Goal: Information Seeking & Learning: Learn about a topic

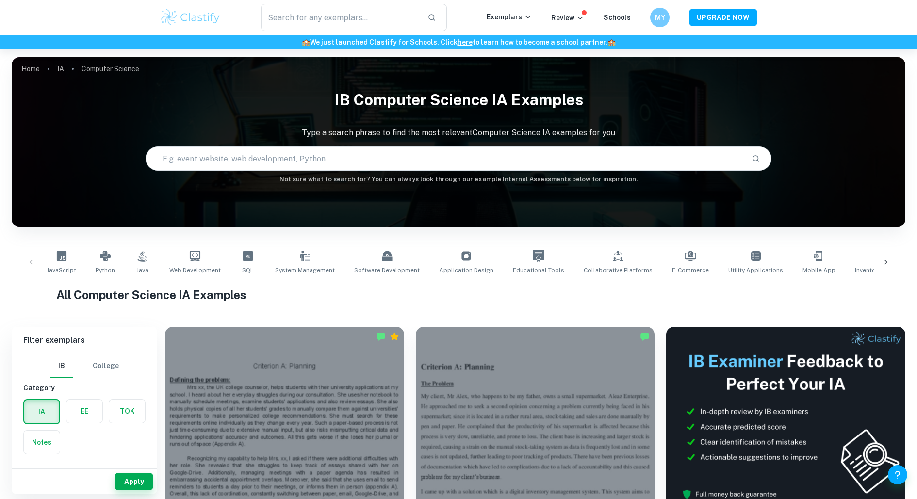
click at [61, 68] on link "IA" at bounding box center [60, 69] width 7 height 14
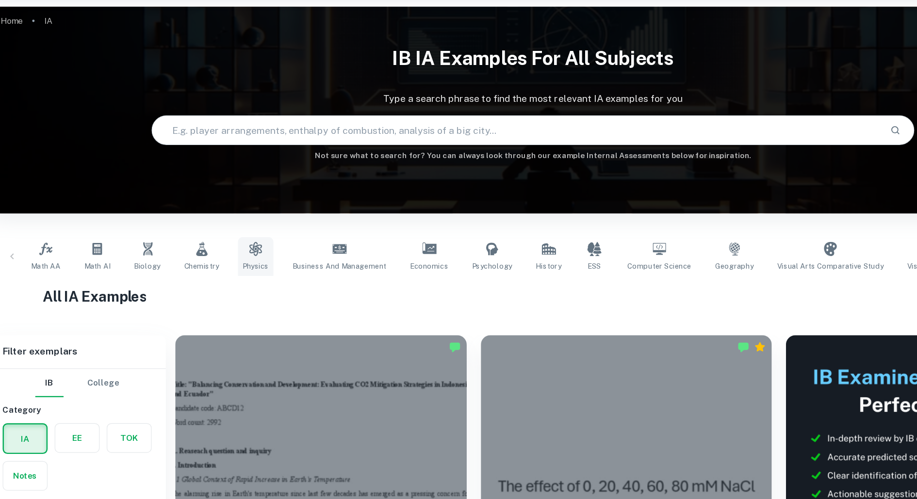
click at [228, 258] on icon at bounding box center [231, 256] width 10 height 12
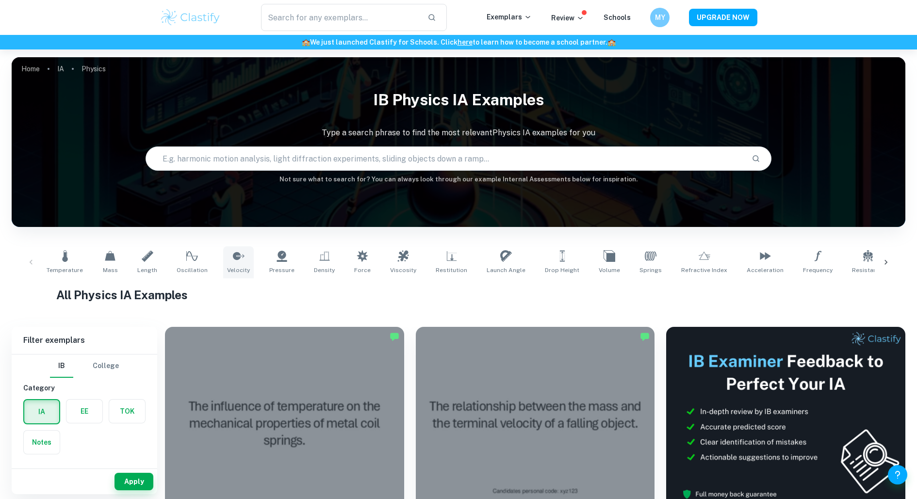
click at [233, 254] on icon at bounding box center [239, 256] width 12 height 8
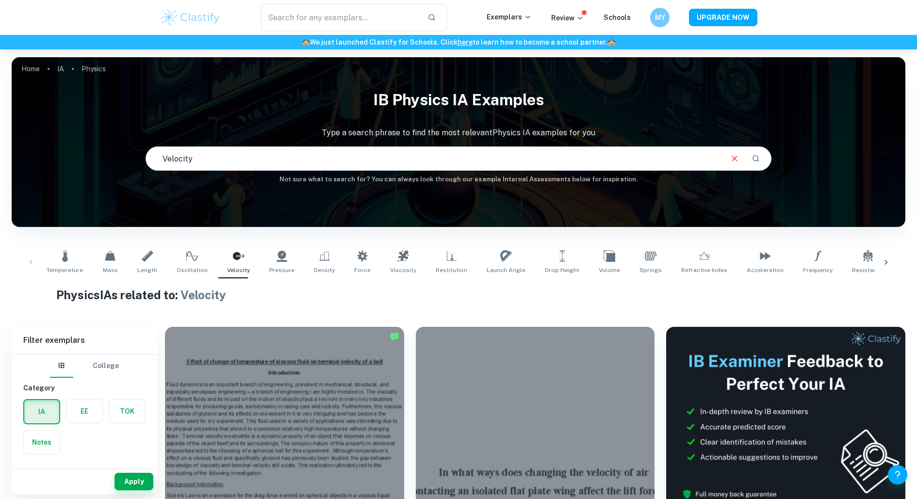
drag, startPoint x: 233, startPoint y: 257, endPoint x: 215, endPoint y: 257, distance: 18.0
click at [233, 257] on icon at bounding box center [239, 256] width 12 height 8
click at [195, 257] on link "Oscillation" at bounding box center [192, 262] width 39 height 32
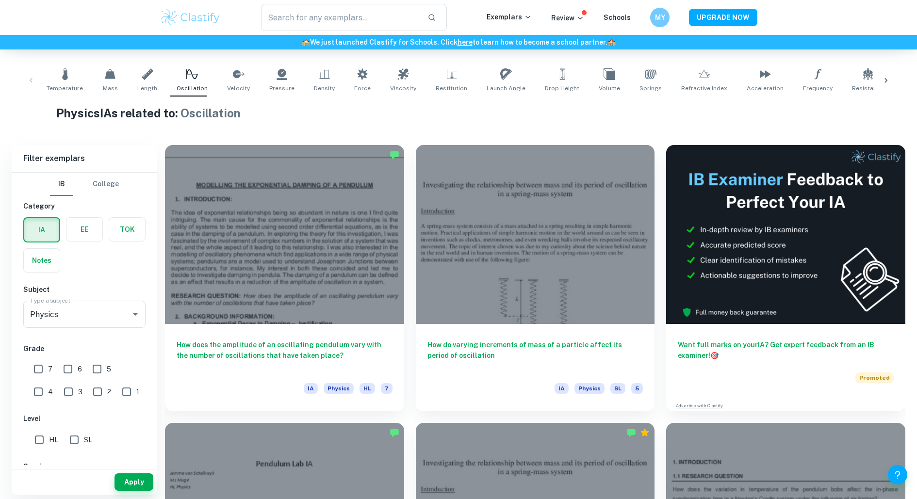
scroll to position [184, 0]
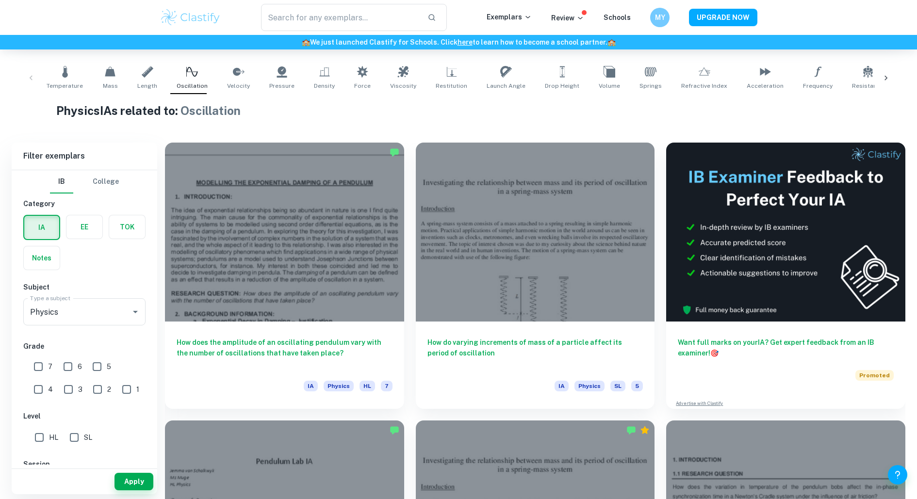
click at [110, 79] on link "Mass" at bounding box center [110, 78] width 23 height 32
type input "Mass"
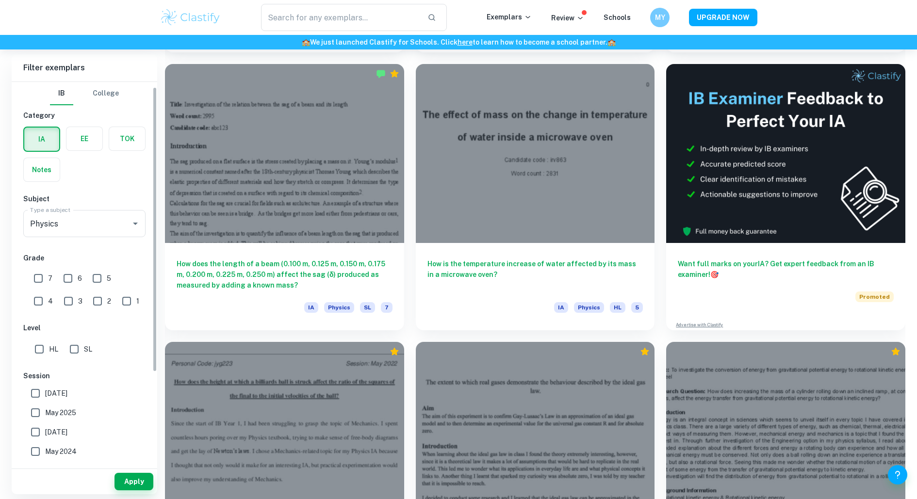
scroll to position [11, 0]
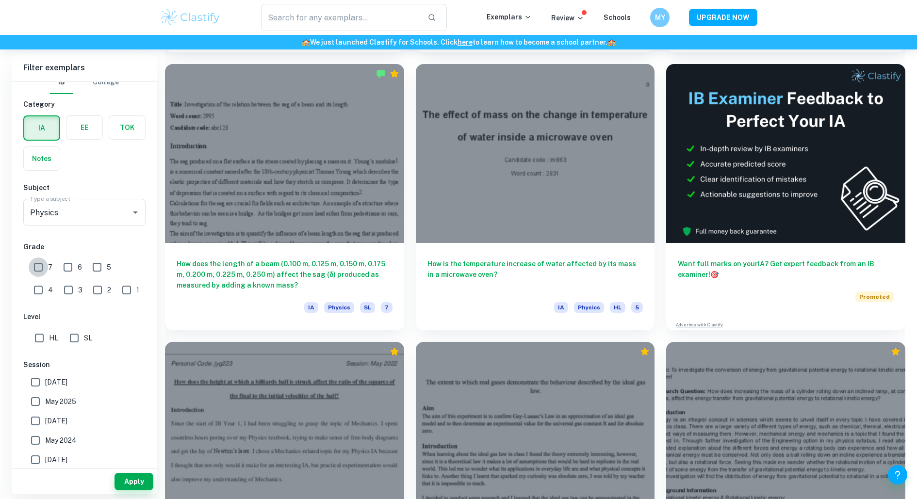
click at [42, 265] on input "7" at bounding box center [38, 267] width 19 height 19
checkbox input "true"
click at [153, 482] on div "Apply" at bounding box center [85, 481] width 146 height 25
click at [142, 482] on button "Apply" at bounding box center [134, 481] width 39 height 17
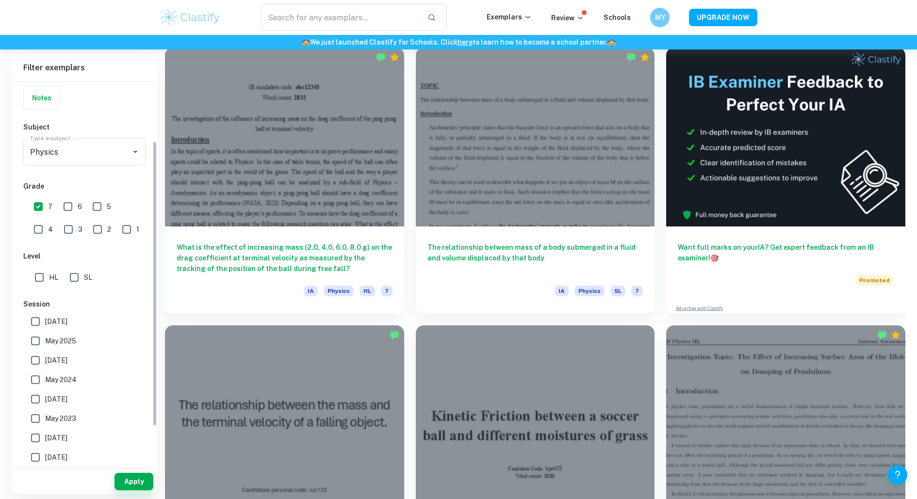
scroll to position [131, 0]
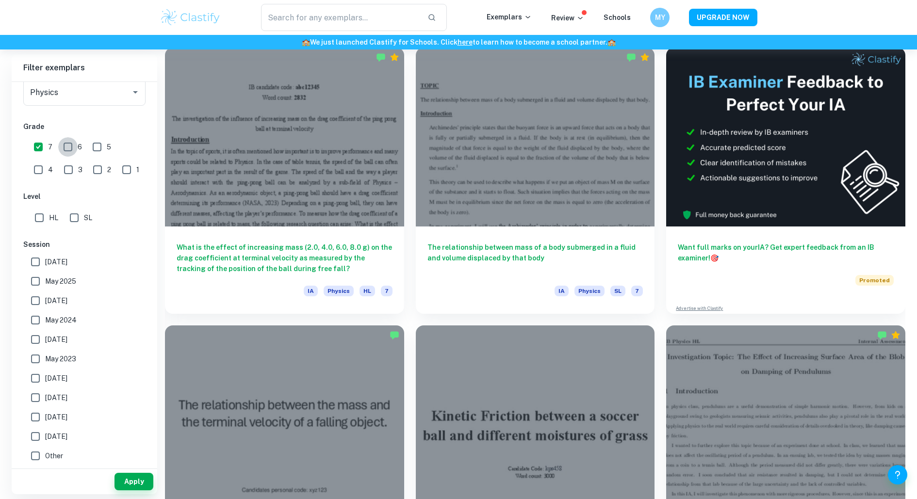
click at [74, 148] on input "6" at bounding box center [67, 146] width 19 height 19
checkbox input "true"
click at [97, 148] on input "5" at bounding box center [96, 146] width 19 height 19
checkbox input "true"
click at [49, 148] on span "7" at bounding box center [50, 147] width 4 height 11
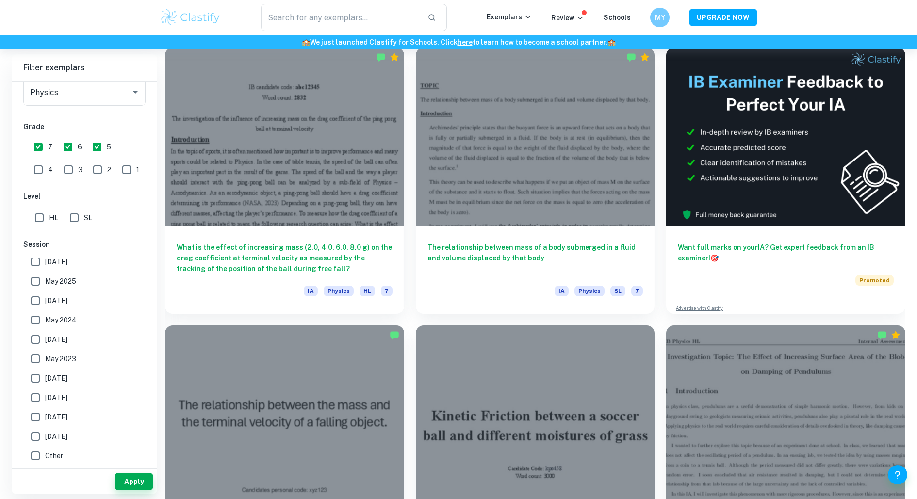
click at [48, 148] on input "7" at bounding box center [38, 146] width 19 height 19
checkbox input "false"
click at [135, 482] on button "Apply" at bounding box center [134, 481] width 39 height 17
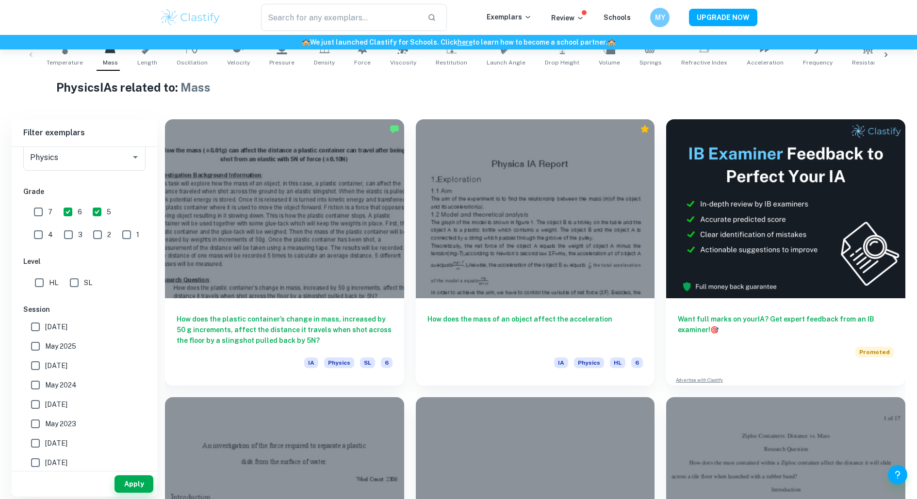
scroll to position [210, 0]
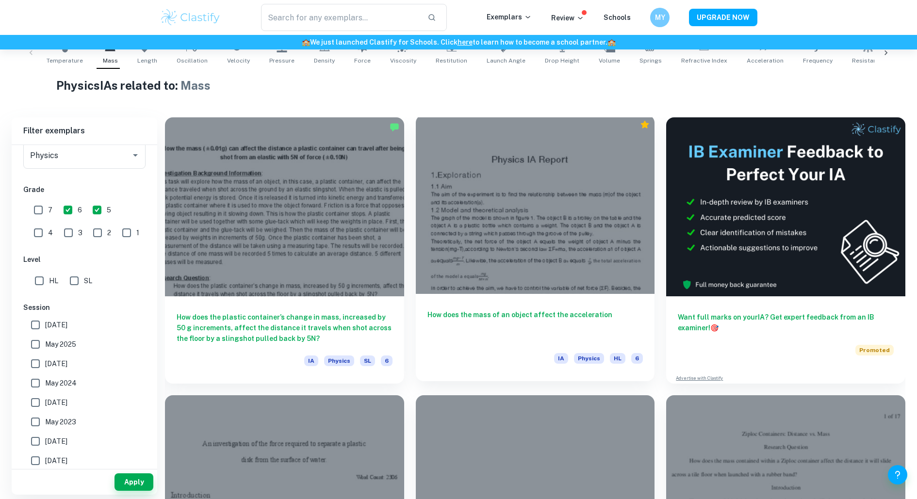
click at [581, 312] on h6 "How does the mass of an object affect the acceleration" at bounding box center [535, 326] width 216 height 32
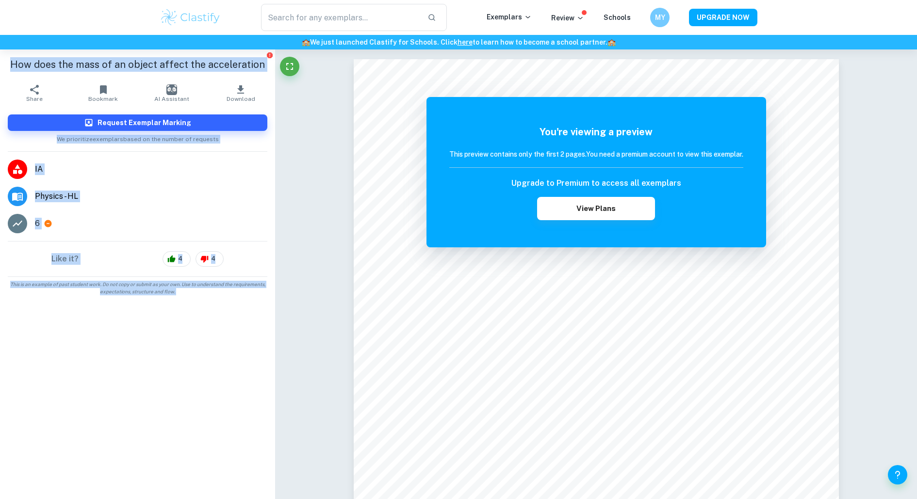
drag, startPoint x: 15, startPoint y: 66, endPoint x: 338, endPoint y: 68, distance: 323.2
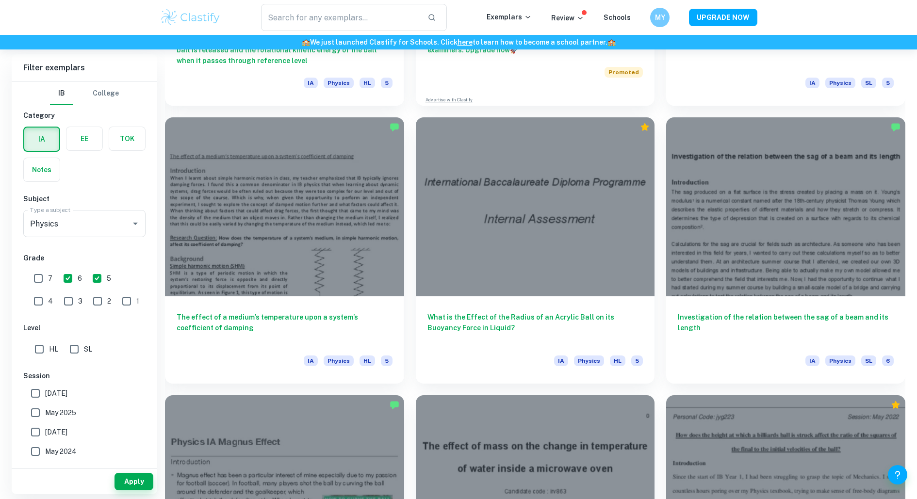
scroll to position [2436, 0]
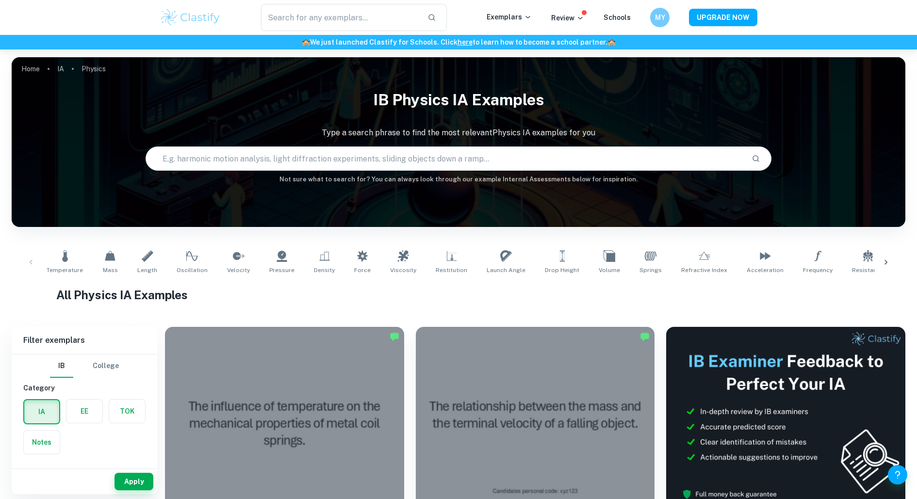
click at [296, 164] on input "text" at bounding box center [444, 158] width 597 height 27
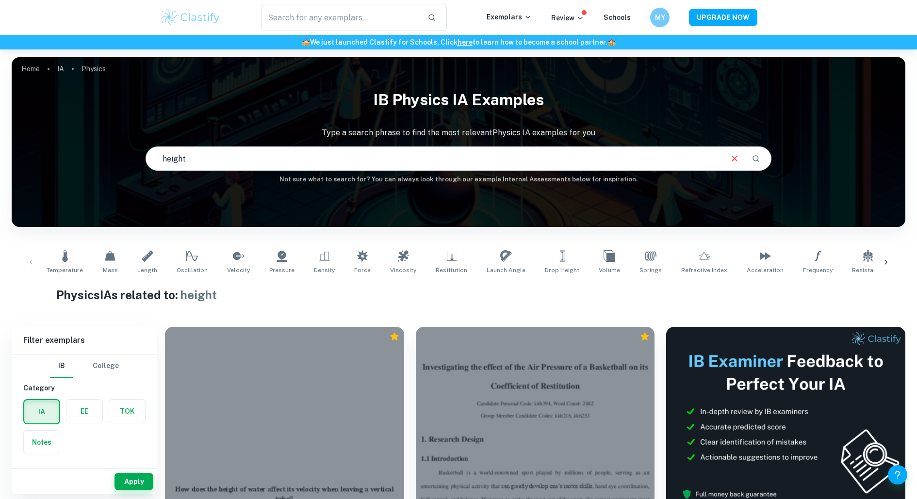
click at [484, 152] on input "height" at bounding box center [433, 158] width 575 height 27
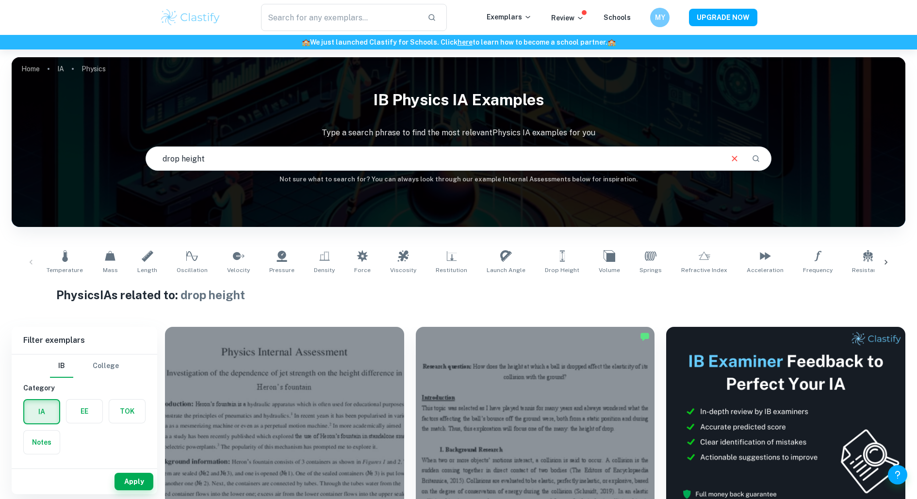
click at [441, 163] on input "drop height" at bounding box center [433, 158] width 575 height 27
paste input "How does the drop height of a ball affect its rebound height?"
type input "How does the drop height of a ball affect its rebound height?"
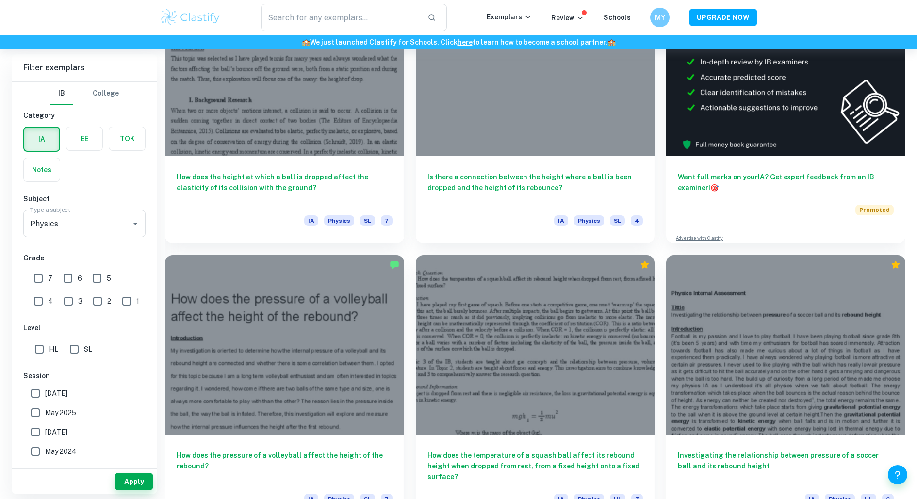
scroll to position [337, 0]
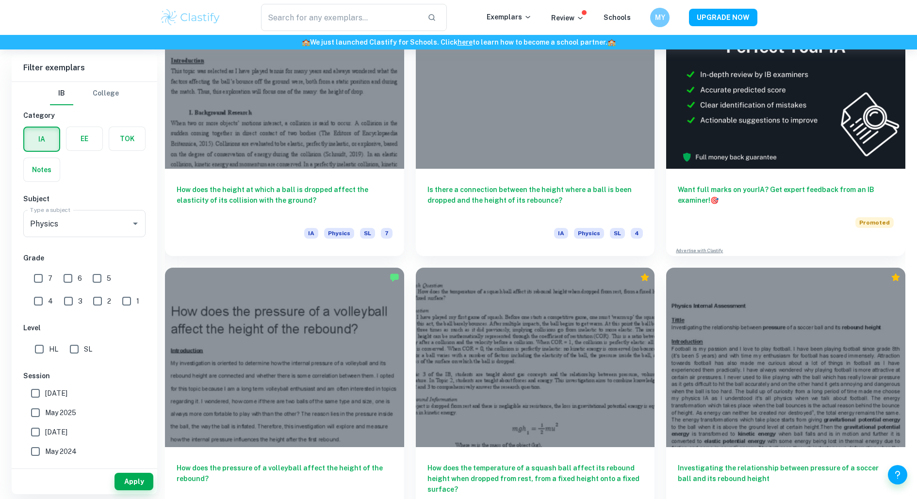
click at [408, 261] on div "How does the temperature of a squash ball affect its rebound height when droppe…" at bounding box center [529, 395] width 251 height 278
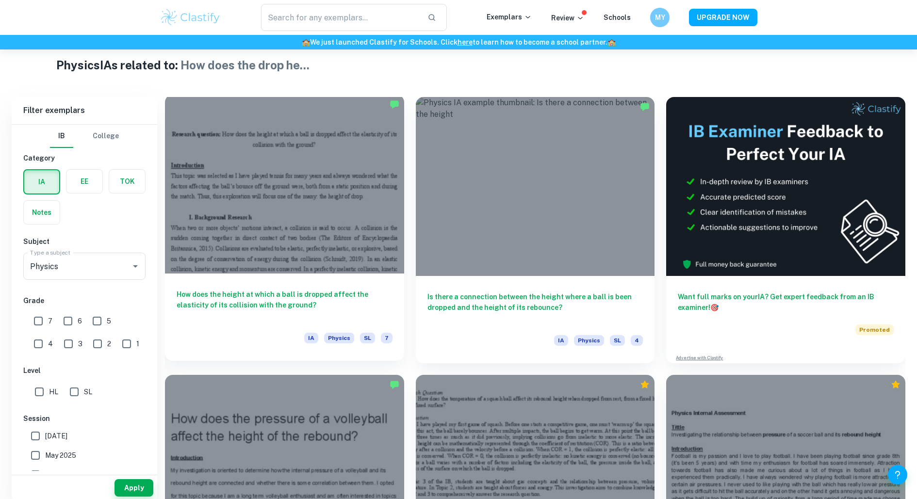
scroll to position [232, 0]
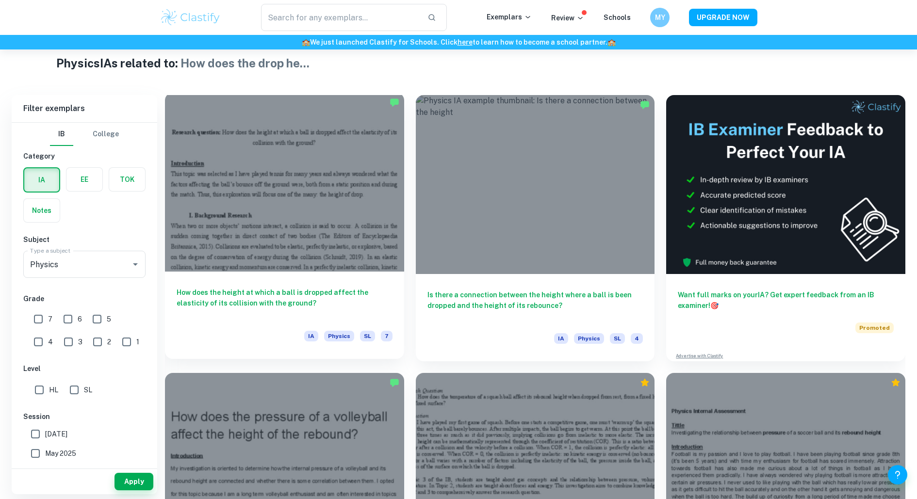
click at [247, 230] on div at bounding box center [284, 182] width 239 height 179
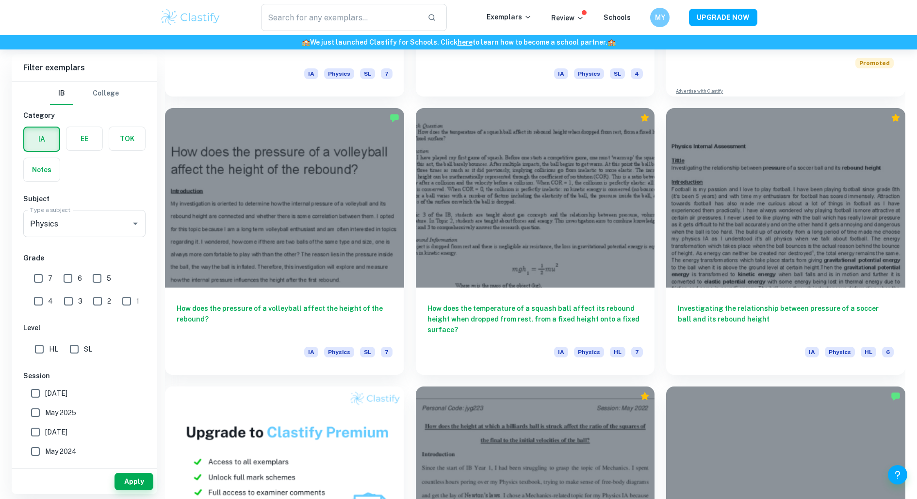
scroll to position [499, 0]
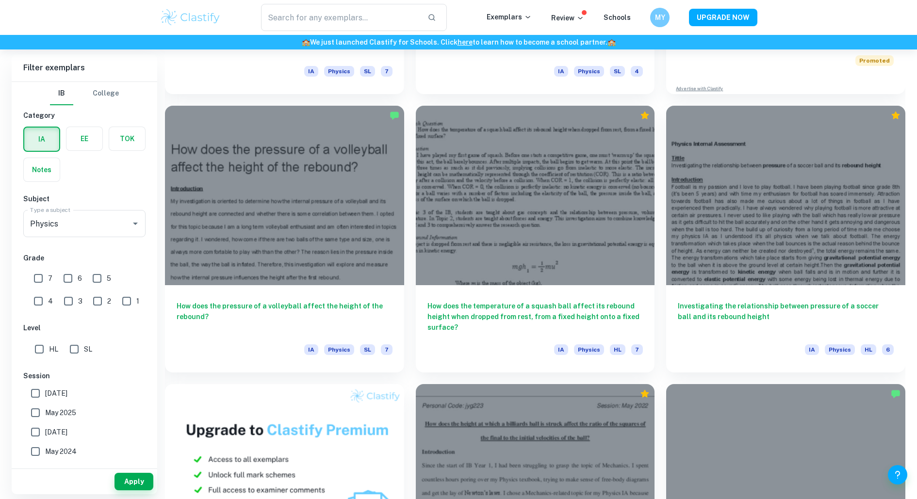
click at [351, 286] on div "How does the pressure of a volleyball affect the height of the rebound? IA Phys…" at bounding box center [284, 328] width 239 height 87
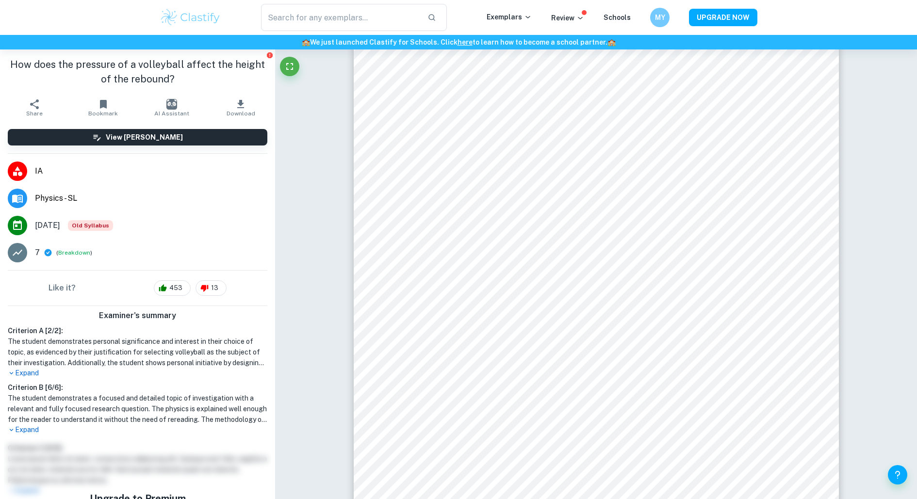
scroll to position [439, 0]
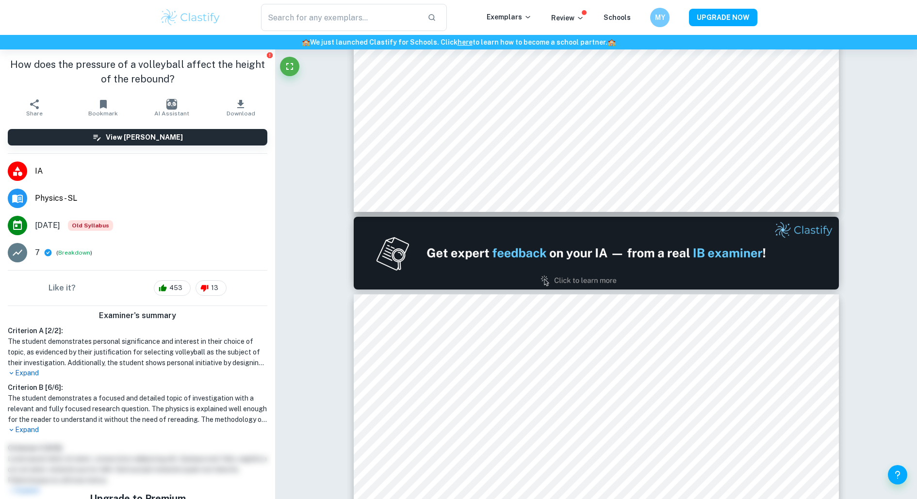
type input "1"
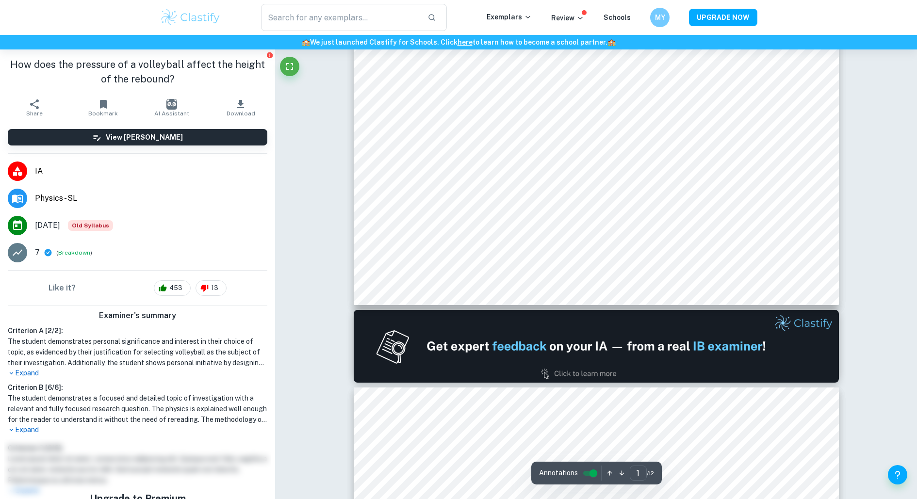
scroll to position [0, 0]
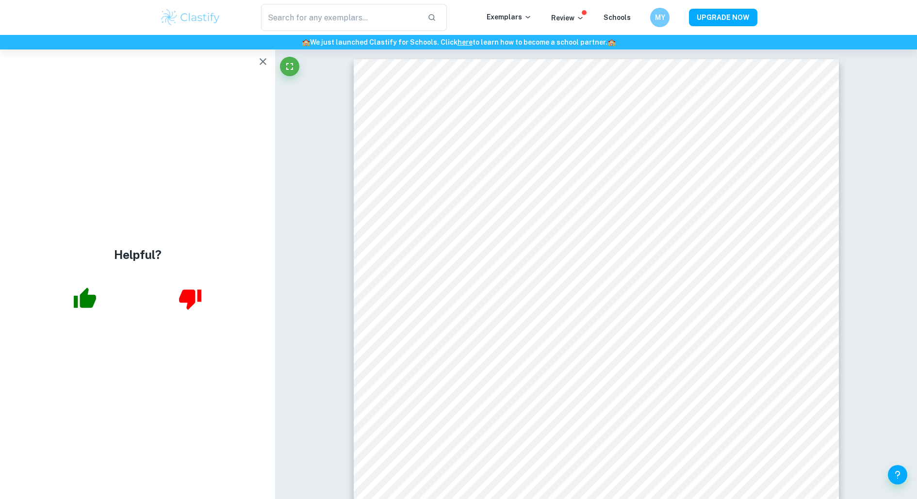
click at [268, 61] on icon "button" at bounding box center [263, 62] width 12 height 12
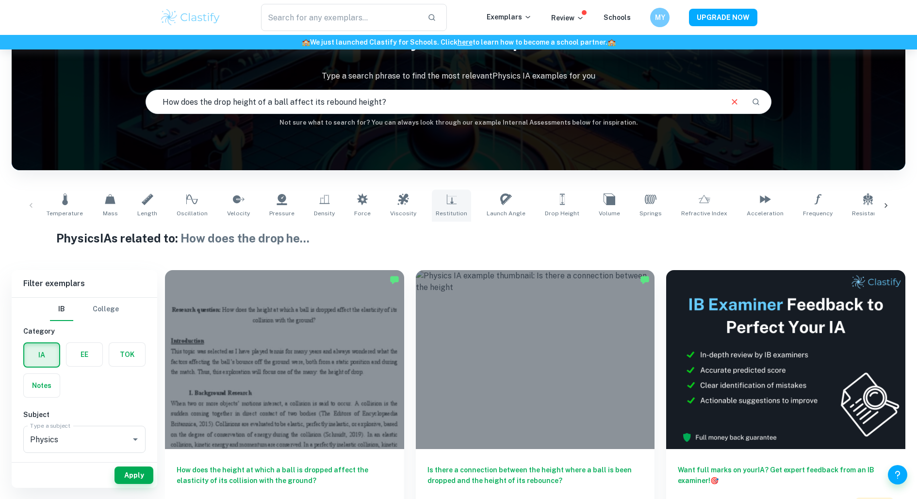
scroll to position [44, 0]
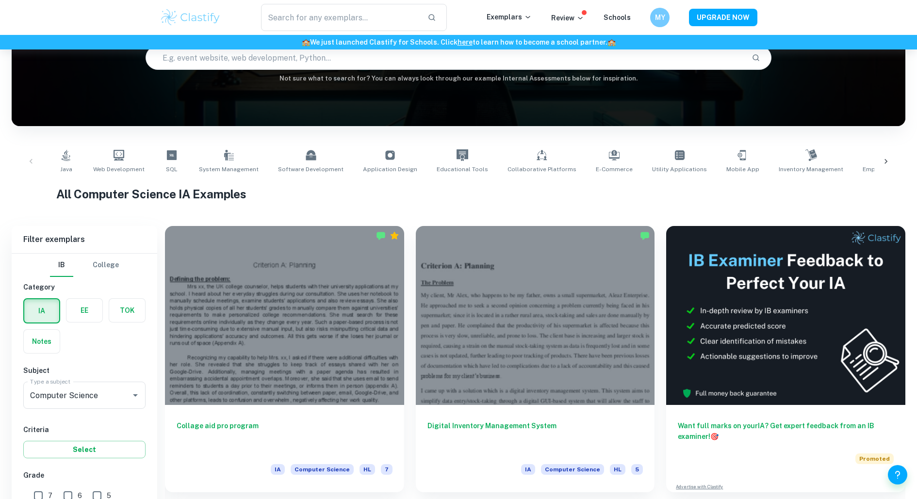
scroll to position [151, 0]
